Goal: Task Accomplishment & Management: Complete application form

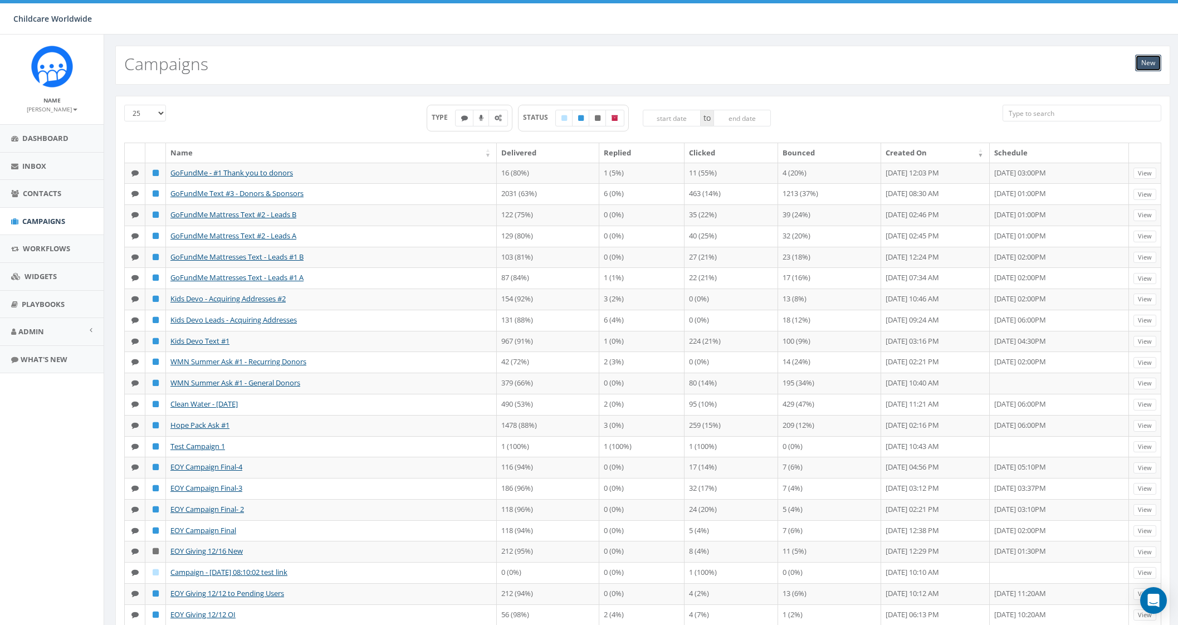
click at [1155, 62] on link "New" at bounding box center [1148, 63] width 26 height 17
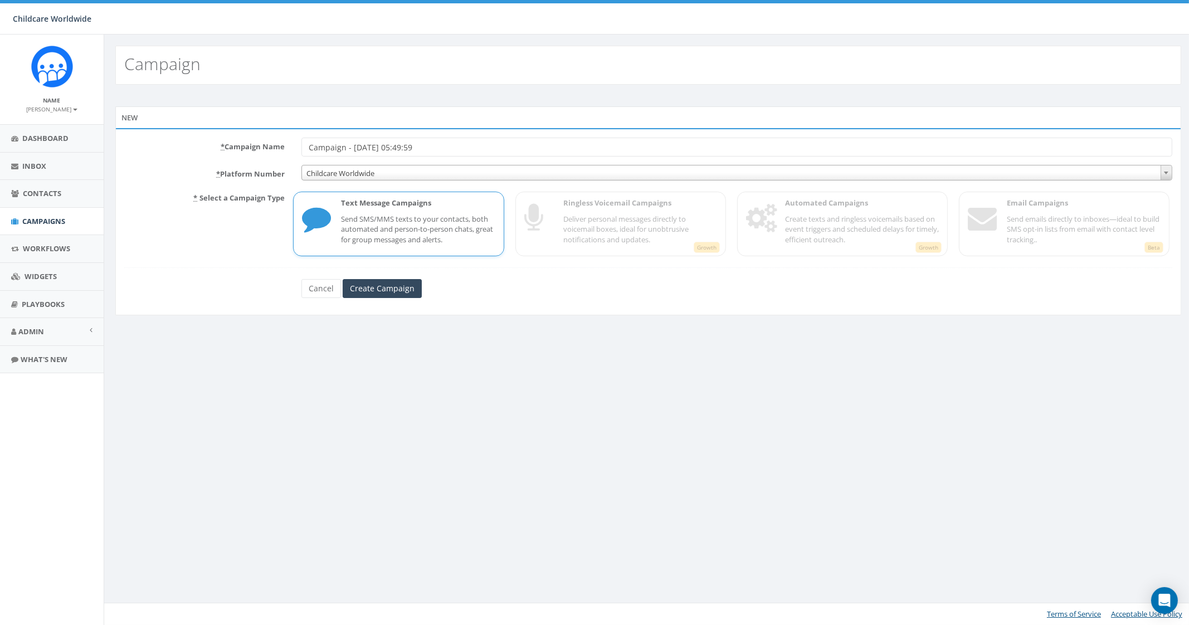
drag, startPoint x: 448, startPoint y: 146, endPoint x: 281, endPoint y: 142, distance: 167.1
click at [283, 139] on div "* Campaign Name Campaign - 09/04/2025, 05:49:59" at bounding box center [648, 147] width 1064 height 19
type input "U"
type input "r"
type input "Urgent Kids - Leads Text #1"
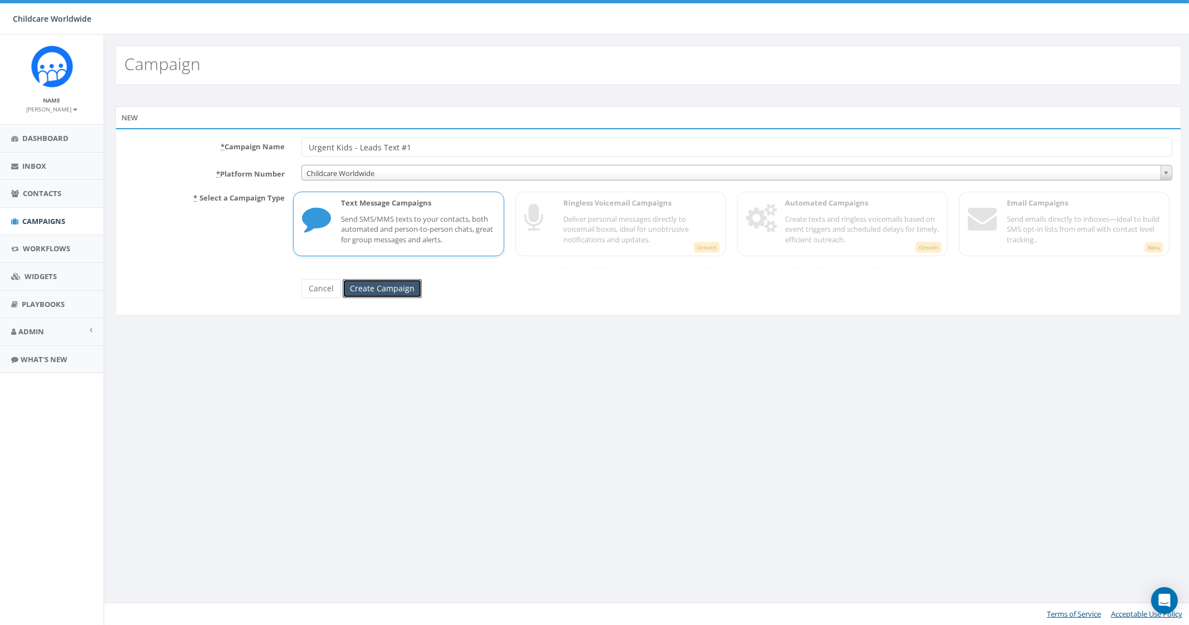
drag, startPoint x: 362, startPoint y: 279, endPoint x: 361, endPoint y: 287, distance: 8.4
click at [361, 286] on input "Create Campaign" at bounding box center [382, 288] width 79 height 19
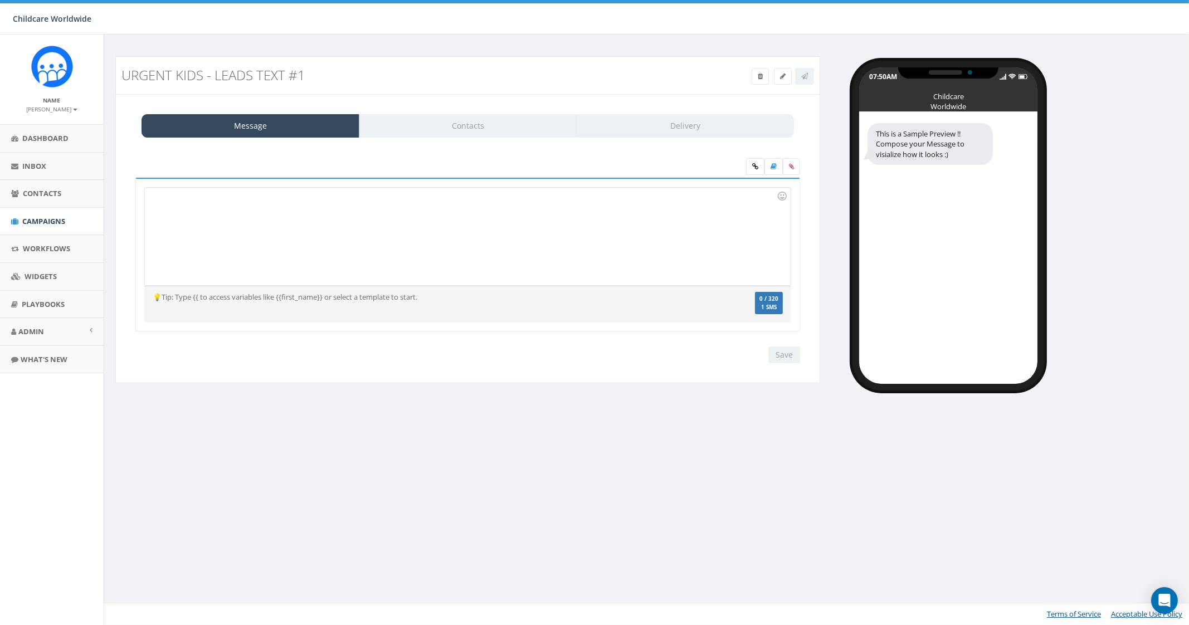
click at [276, 229] on div at bounding box center [467, 236] width 645 height 97
click at [398, 246] on div "To enrich screen reader interactions, please activate Accessibility in Grammarl…" at bounding box center [467, 236] width 645 height 97
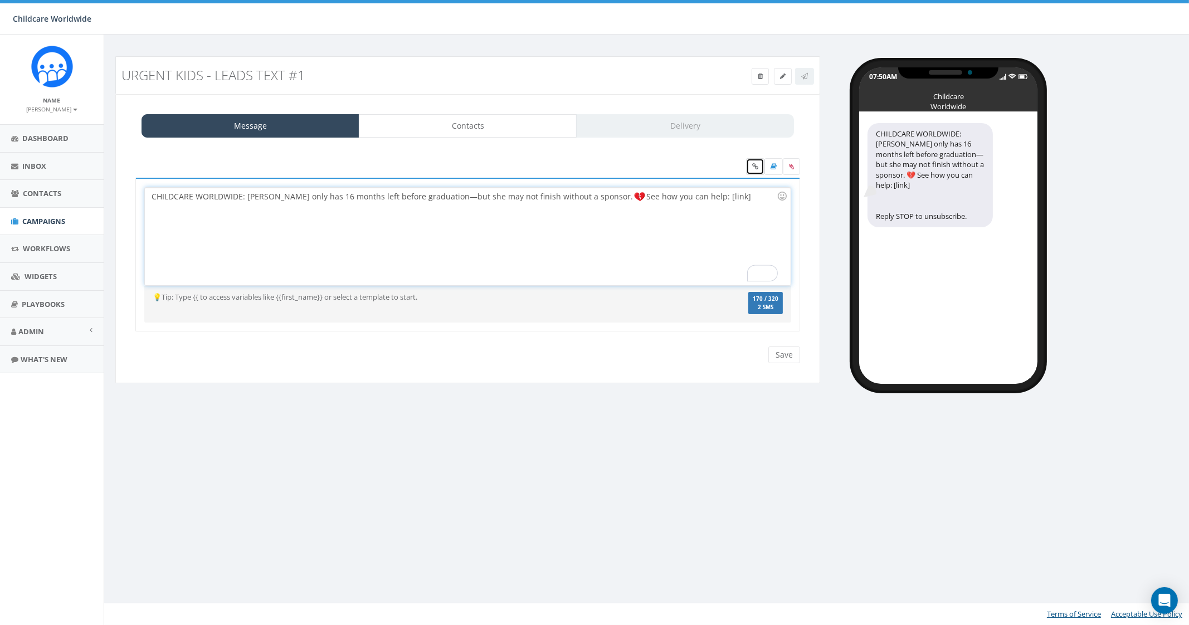
click at [753, 165] on icon at bounding box center [755, 166] width 6 height 7
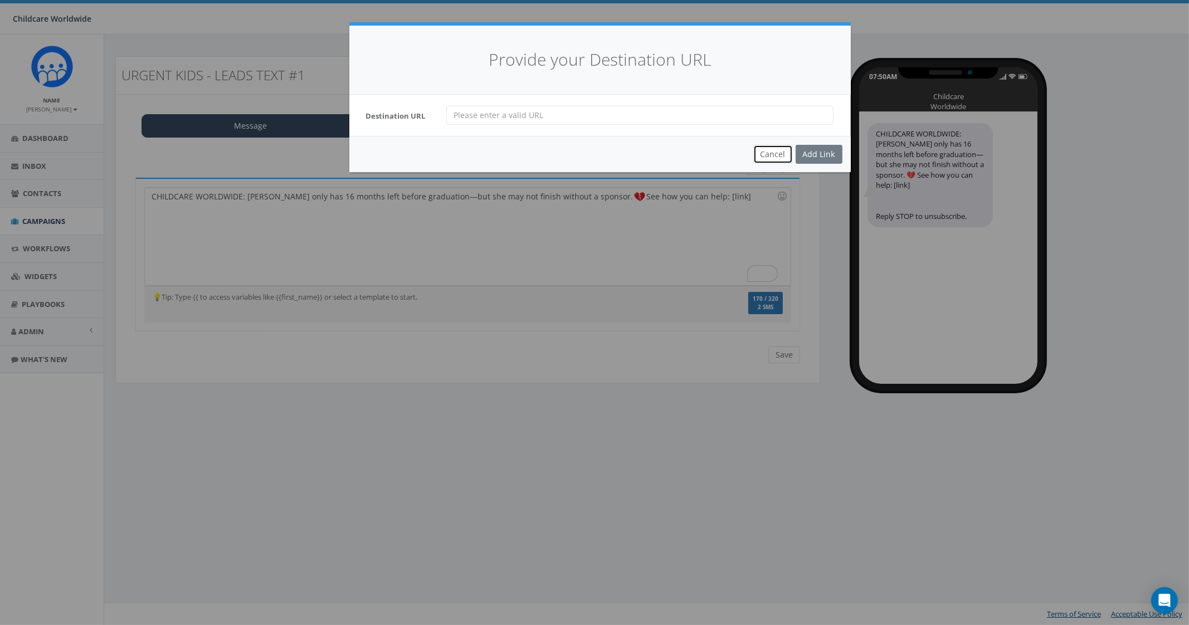
click at [777, 155] on button "Cancel" at bounding box center [773, 154] width 40 height 19
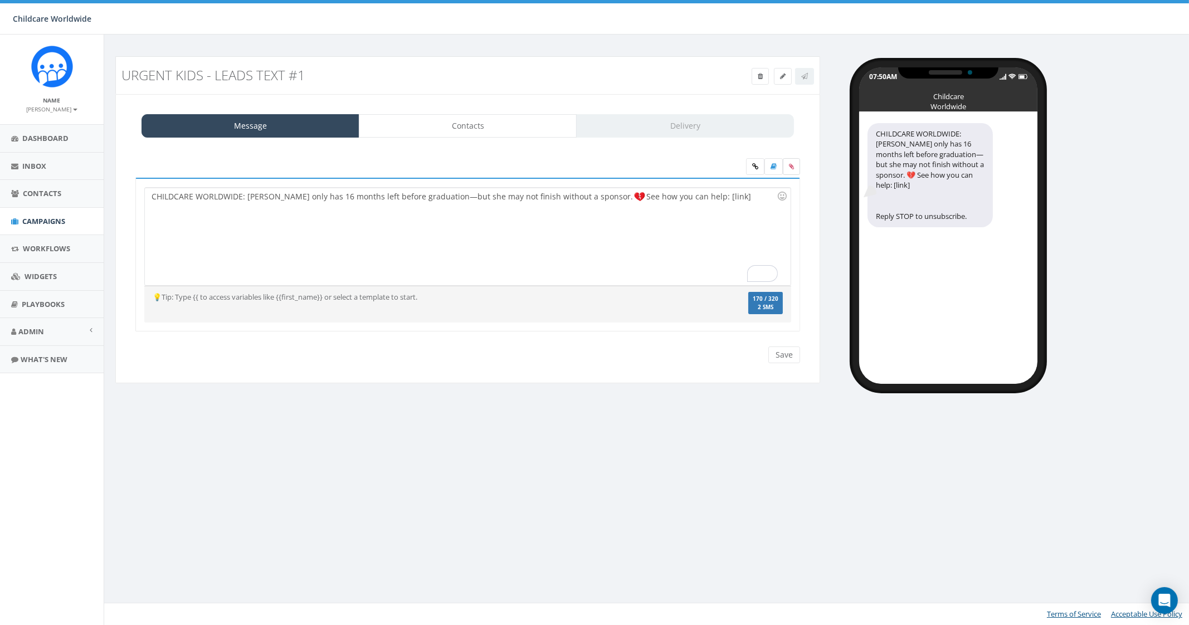
click at [789, 172] on label at bounding box center [791, 166] width 17 height 17
click at [0, 0] on input "file" at bounding box center [0, 0] width 0 height 0
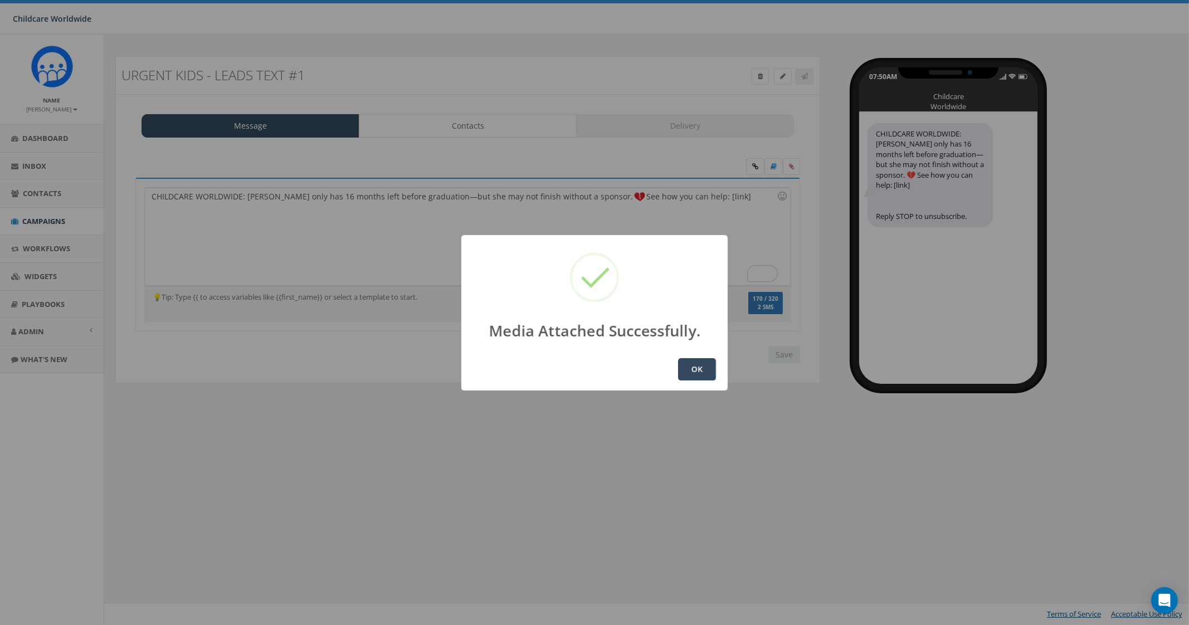
click at [697, 370] on button "OK" at bounding box center [697, 369] width 38 height 22
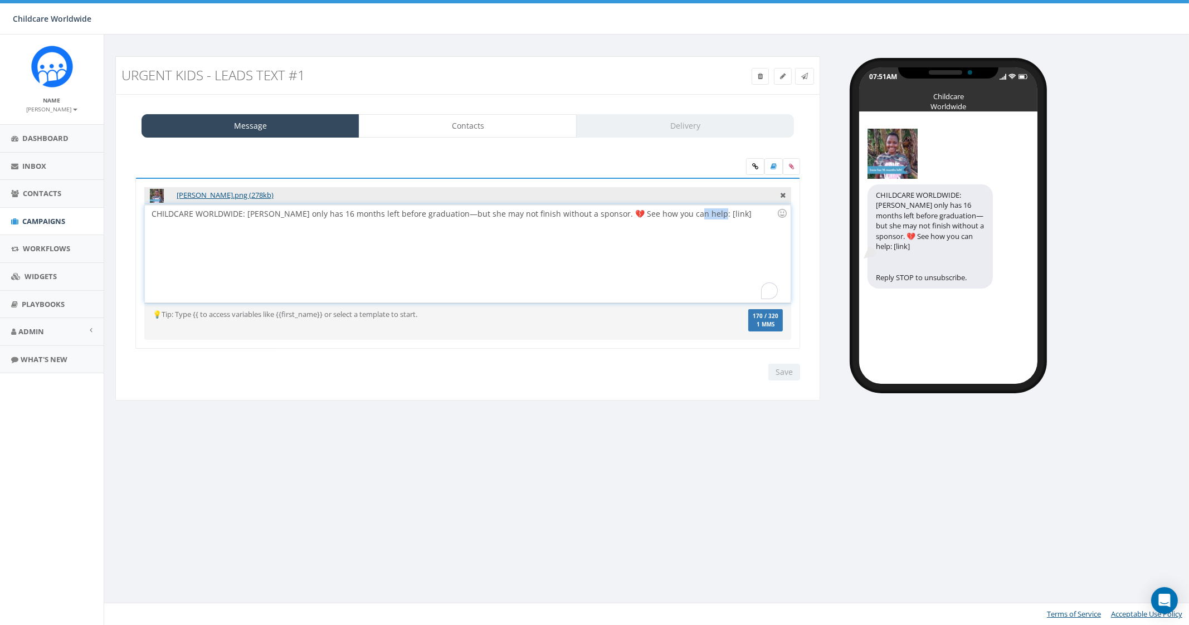
drag, startPoint x: 710, startPoint y: 213, endPoint x: 675, endPoint y: 219, distance: 35.5
click at [675, 219] on div "CHILDCARE WORLDWIDE: Irene only has 16 months left before graduation—but she ma…" at bounding box center [467, 253] width 645 height 97
click at [762, 164] on link at bounding box center [755, 166] width 18 height 17
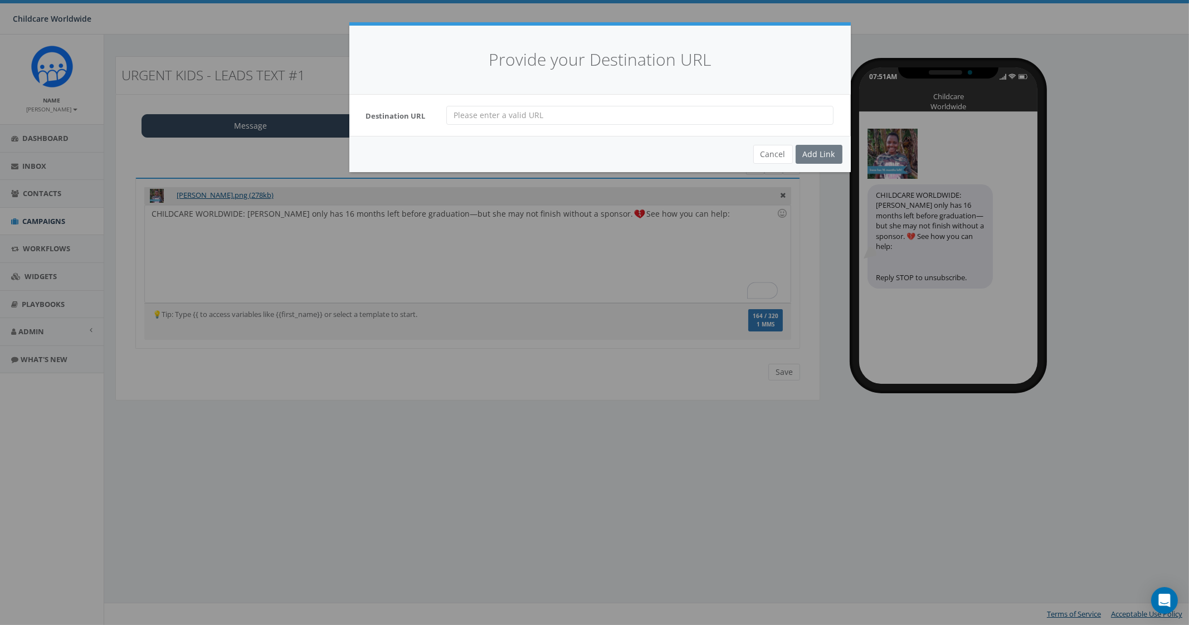
click at [547, 129] on div "Destination URL" at bounding box center [599, 115] width 501 height 41
click at [568, 118] on input "url" at bounding box center [639, 115] width 387 height 19
paste input "?t=0370&c=0370"
click at [452, 119] on input "?t=0370&c=0370" at bounding box center [639, 115] width 387 height 19
paste input "https://childcareworldwide.org/25kids"
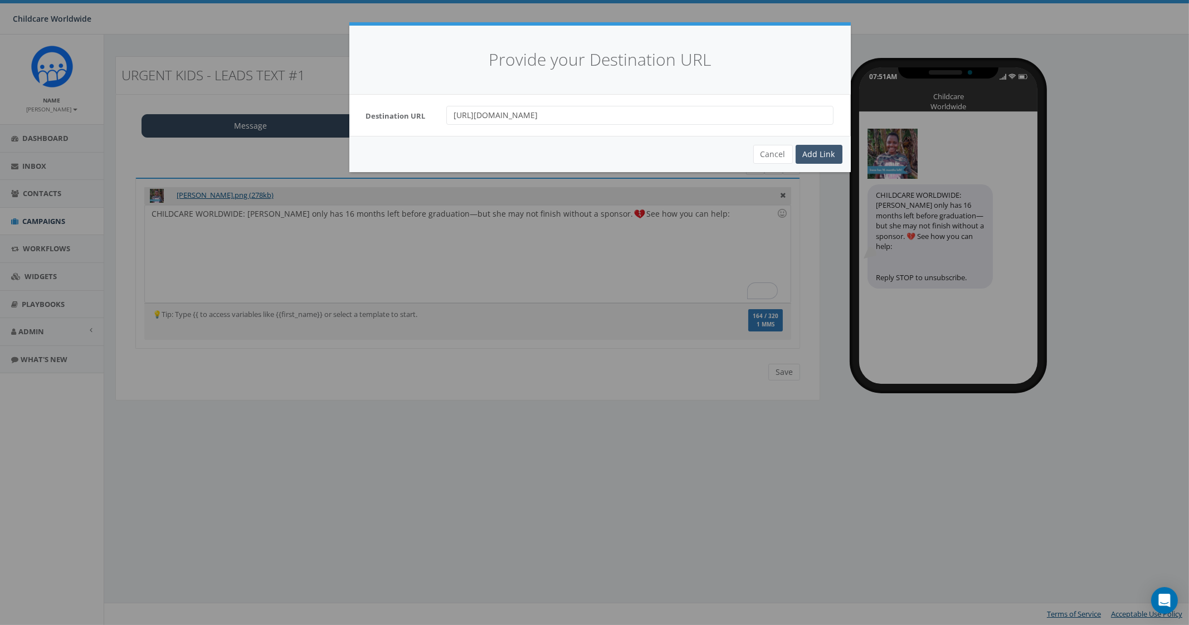
type input "https://childcareworldwide.org/25kids?t=0370&c=0370"
drag, startPoint x: 803, startPoint y: 148, endPoint x: 811, endPoint y: 152, distance: 8.7
click at [805, 149] on div "Add Link" at bounding box center [818, 154] width 47 height 19
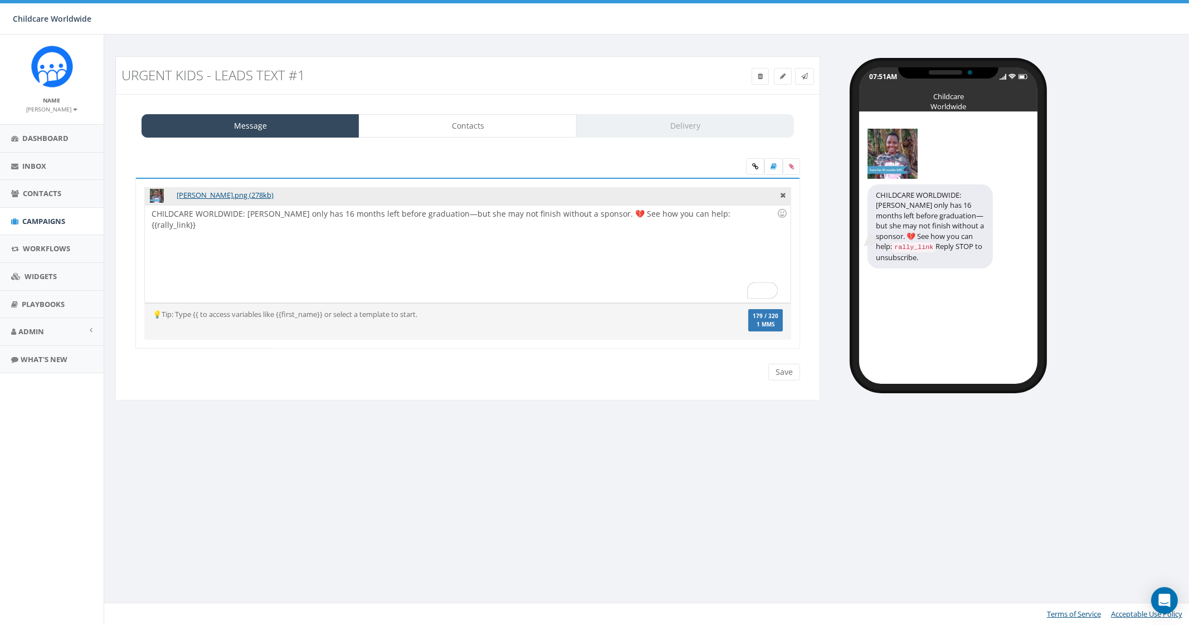
click at [160, 244] on div "CHILDCARE WORLDWIDE: Irene only has 16 months left before graduation—but she ma…" at bounding box center [467, 253] width 645 height 97
drag, startPoint x: 153, startPoint y: 232, endPoint x: 184, endPoint y: 232, distance: 30.6
click at [153, 232] on div "CHILDCARE WORLDWIDE: Irene only has 16 months left before graduation—but she ma…" at bounding box center [467, 253] width 645 height 97
drag, startPoint x: 673, startPoint y: 214, endPoint x: 692, endPoint y: 213, distance: 19.0
click at [673, 214] on div "CHILDCARE WORLDWIDE: Irene only has 16 months left before graduation—but she ma…" at bounding box center [467, 253] width 645 height 97
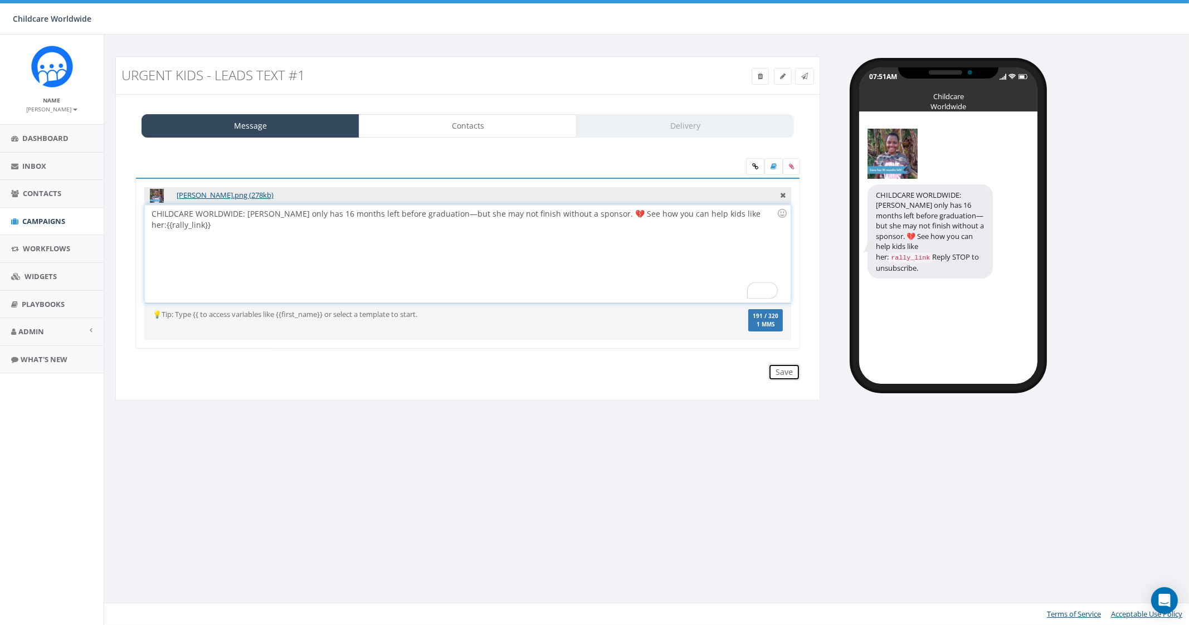
click at [784, 374] on input "Save" at bounding box center [784, 372] width 32 height 17
